Goal: Task Accomplishment & Management: Complete application form

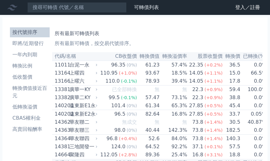
scroll to position [141, 0]
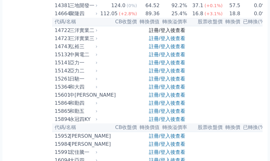
click at [161, 33] on link "註冊/登入後查看" at bounding box center [167, 30] width 36 height 6
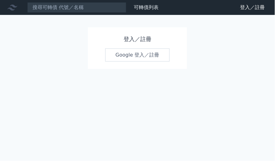
click at [144, 59] on link "Google 登入／註冊" at bounding box center [137, 54] width 64 height 13
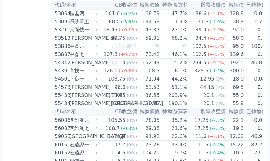
scroll to position [1974, 0]
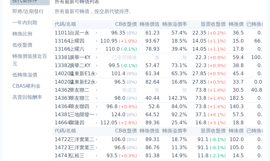
scroll to position [0, 0]
